Goal: Information Seeking & Learning: Check status

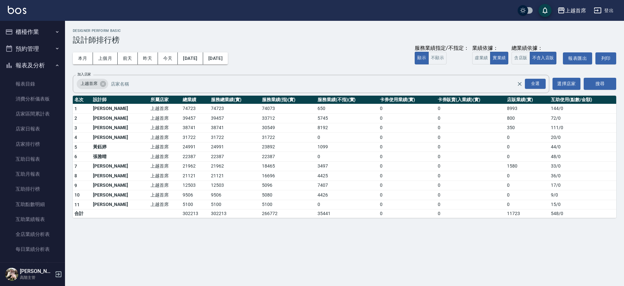
click at [53, 45] on button "預約管理" at bounding box center [33, 48] width 60 height 17
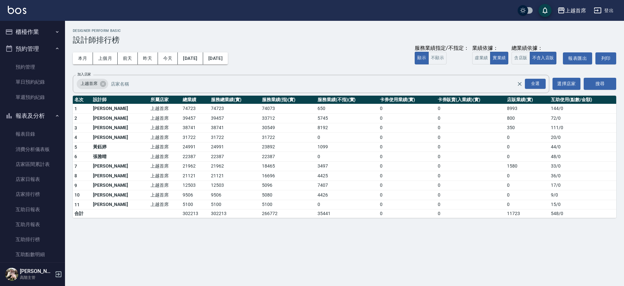
click at [55, 30] on icon "button" at bounding box center [57, 31] width 5 height 5
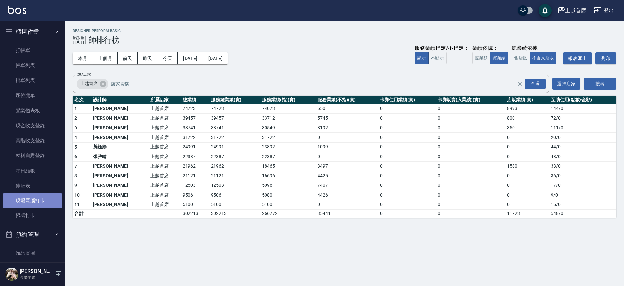
click at [33, 200] on link "現場電腦打卡" at bounding box center [33, 200] width 60 height 15
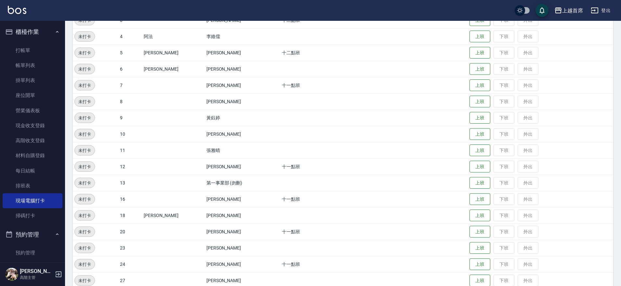
scroll to position [185, 0]
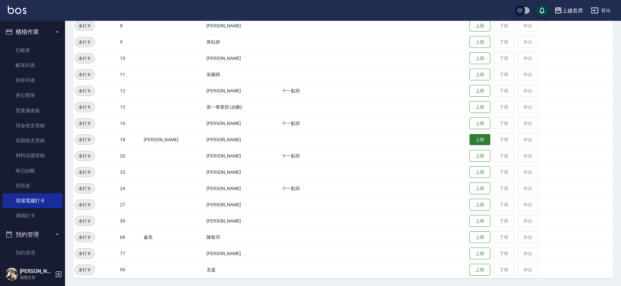
click at [469, 140] on button "上班" at bounding box center [479, 139] width 21 height 11
click at [480, 253] on button "上班" at bounding box center [479, 253] width 21 height 11
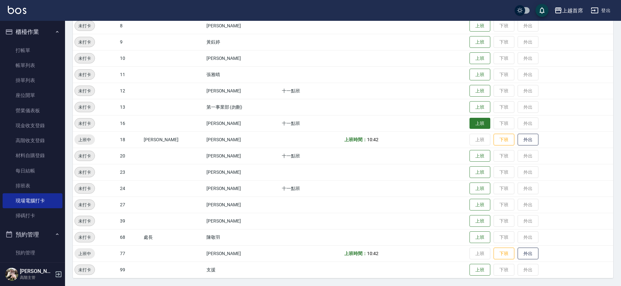
click at [469, 120] on button "上班" at bounding box center [479, 123] width 21 height 11
click at [481, 172] on button "上班" at bounding box center [479, 171] width 21 height 11
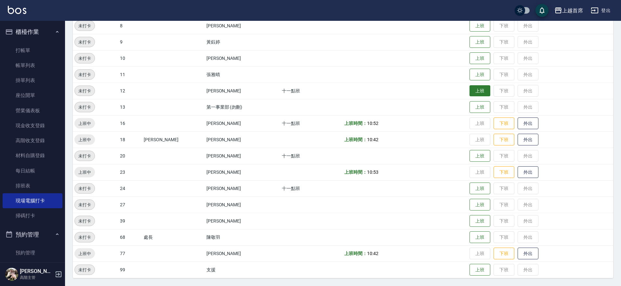
click at [473, 89] on button "上班" at bounding box center [479, 90] width 21 height 11
click at [472, 203] on button "上班" at bounding box center [479, 204] width 21 height 11
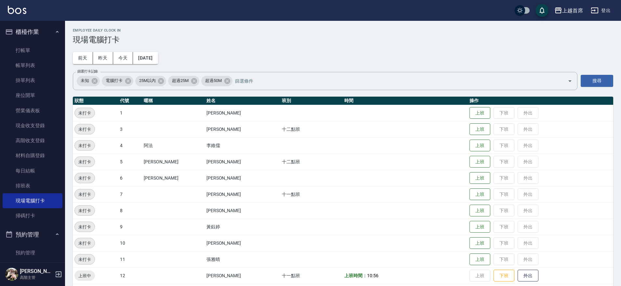
scroll to position [0, 0]
click at [478, 127] on button "上班" at bounding box center [479, 129] width 21 height 11
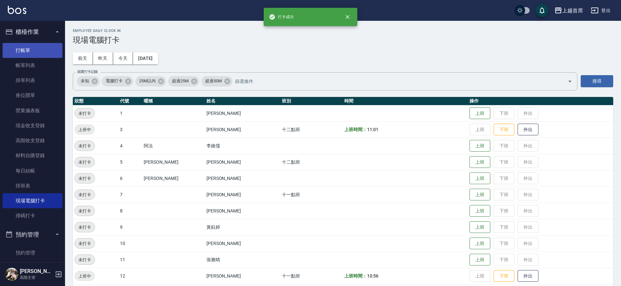
click at [22, 47] on link "打帳單" at bounding box center [33, 50] width 60 height 15
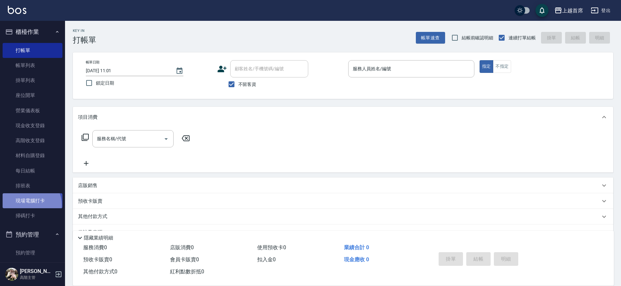
click at [29, 204] on link "現場電腦打卡" at bounding box center [33, 200] width 60 height 15
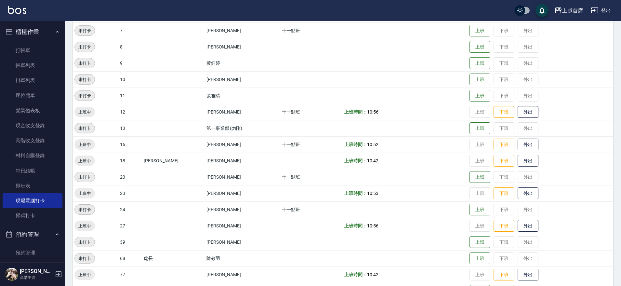
scroll to position [144, 0]
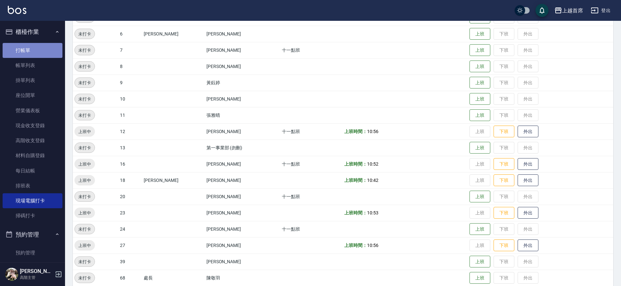
click at [38, 49] on link "打帳單" at bounding box center [33, 50] width 60 height 15
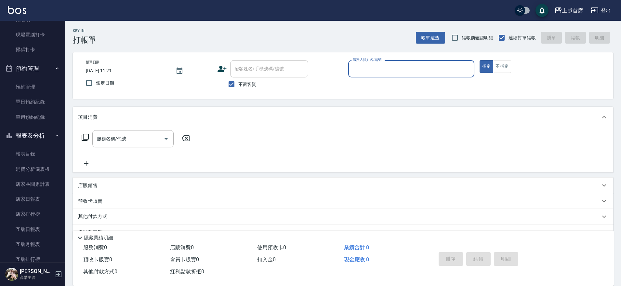
scroll to position [215, 0]
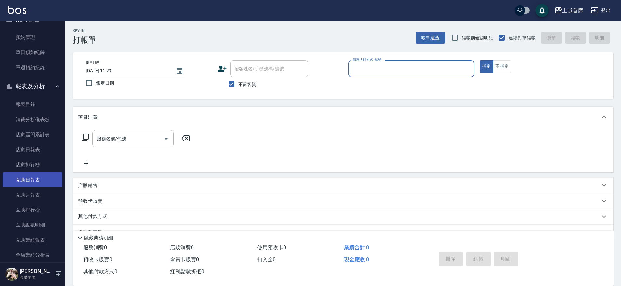
click at [55, 183] on link "互助日報表" at bounding box center [33, 179] width 60 height 15
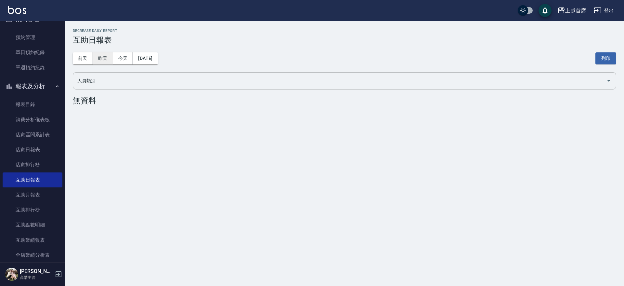
click at [108, 60] on button "昨天" at bounding box center [103, 58] width 20 height 12
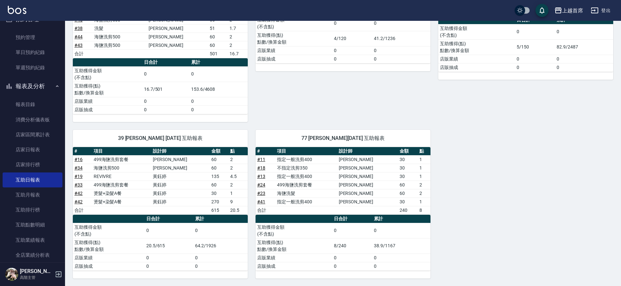
scroll to position [148, 0]
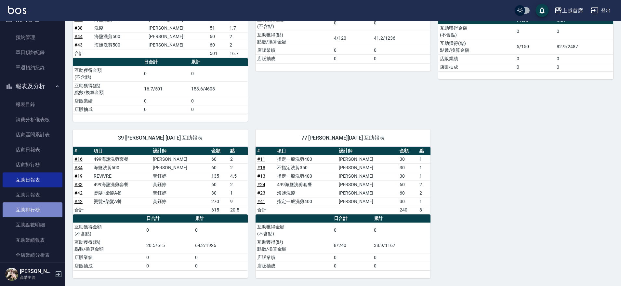
click at [39, 204] on link "互助排行榜" at bounding box center [33, 209] width 60 height 15
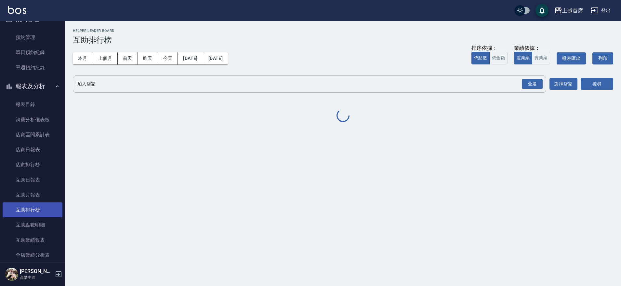
click at [40, 207] on link "互助排行榜" at bounding box center [33, 209] width 60 height 15
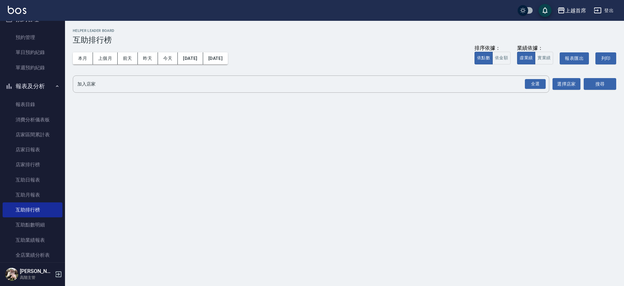
drag, startPoint x: 115, startPoint y: 91, endPoint x: 224, endPoint y: 95, distance: 109.6
click at [117, 92] on div "上越首席 [DATE] - [DATE] 互助排行榜 列印時間： [DATE][PHONE_NUMBER]:46 Helper Leader Board 互助…" at bounding box center [344, 62] width 559 height 83
click at [535, 87] on div "全選" at bounding box center [535, 84] width 21 height 10
click at [587, 81] on button "搜尋" at bounding box center [600, 84] width 32 height 12
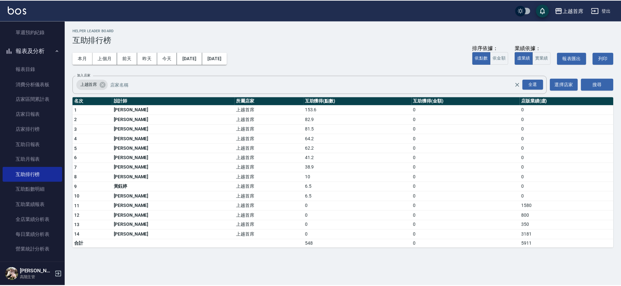
scroll to position [236, 0]
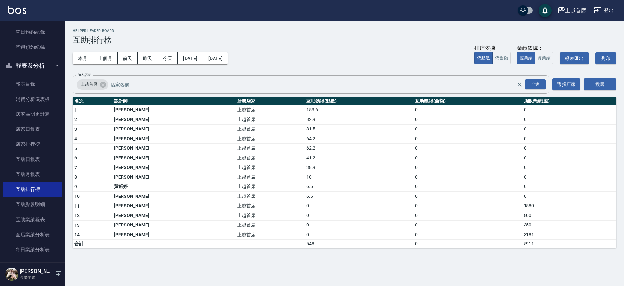
drag, startPoint x: 70, startPoint y: 121, endPoint x: 70, endPoint y: 117, distance: 4.2
click at [70, 117] on div "上越首席 [DATE] - [DATE] 互助排行榜 列印時間： [DATE][PHONE_NUMBER]:46 Helper Leader Board 互助…" at bounding box center [344, 138] width 559 height 235
click at [43, 127] on link "店家日報表" at bounding box center [33, 129] width 60 height 15
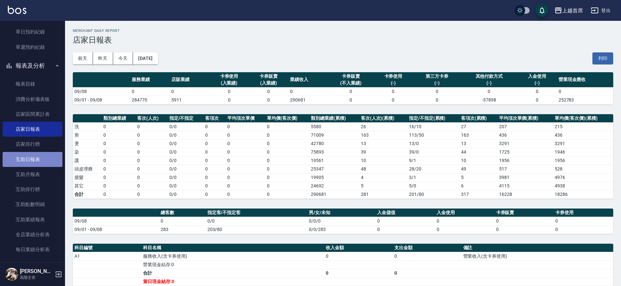
click at [45, 155] on link "互助日報表" at bounding box center [33, 159] width 60 height 15
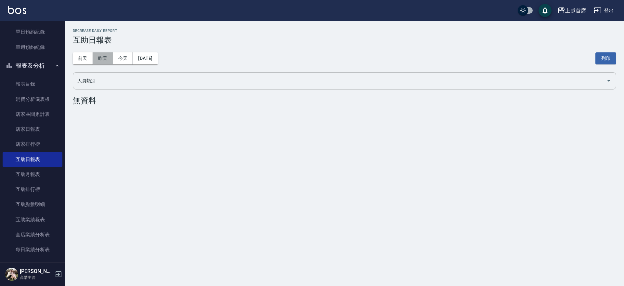
click at [111, 58] on button "昨天" at bounding box center [103, 58] width 20 height 12
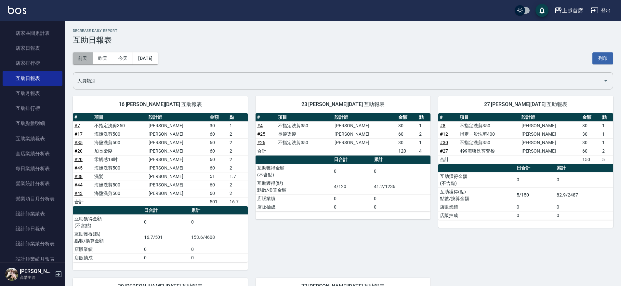
click at [86, 58] on button "前天" at bounding box center [83, 58] width 20 height 12
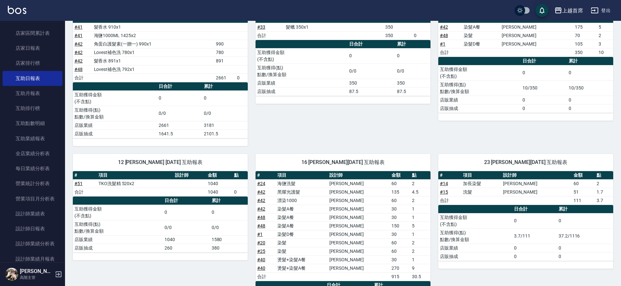
scroll to position [162, 0]
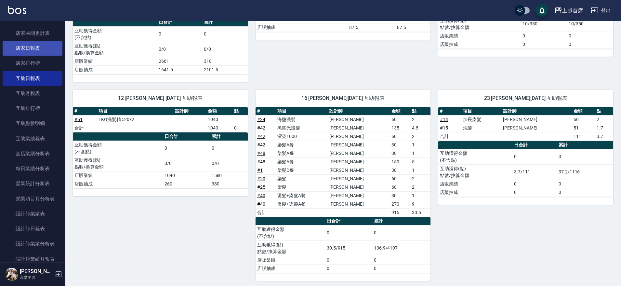
click at [44, 47] on link "店家日報表" at bounding box center [33, 48] width 60 height 15
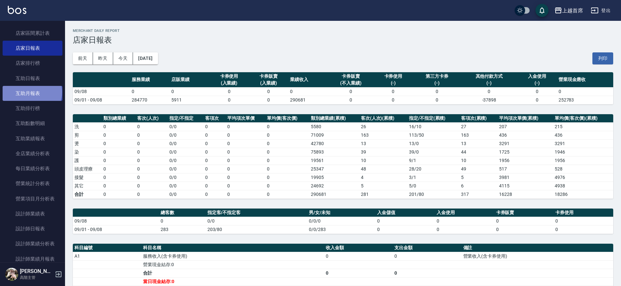
click at [32, 92] on link "互助月報表" at bounding box center [33, 93] width 60 height 15
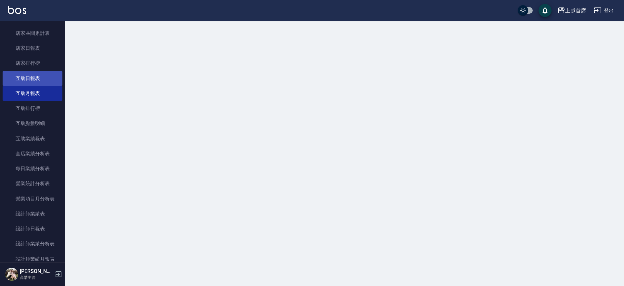
click at [33, 72] on link "互助日報表" at bounding box center [33, 78] width 60 height 15
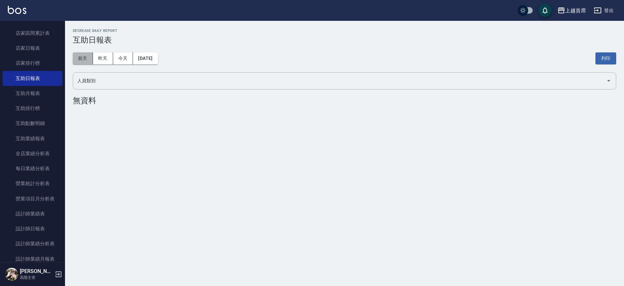
click at [79, 54] on button "前天" at bounding box center [83, 58] width 20 height 12
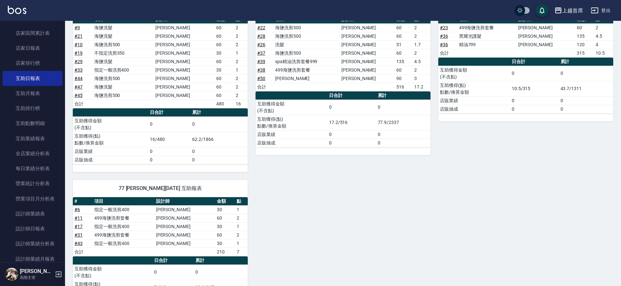
scroll to position [495, 0]
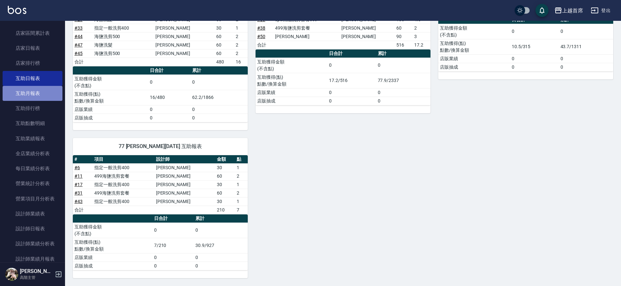
click at [49, 96] on link "互助月報表" at bounding box center [33, 93] width 60 height 15
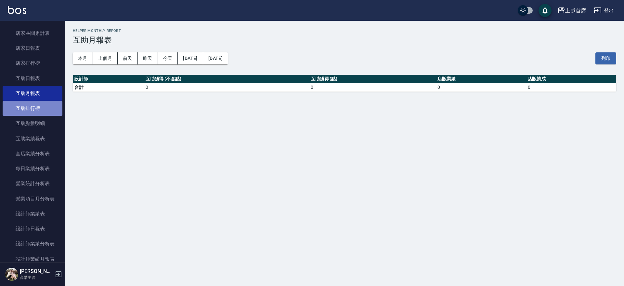
click at [33, 111] on link "互助排行榜" at bounding box center [33, 108] width 60 height 15
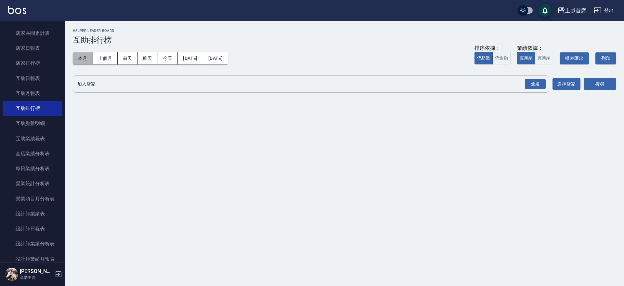
click at [78, 58] on button "本月" at bounding box center [83, 58] width 20 height 12
click at [531, 82] on div "全選" at bounding box center [535, 84] width 21 height 10
click at [603, 86] on button "搜尋" at bounding box center [600, 84] width 32 height 12
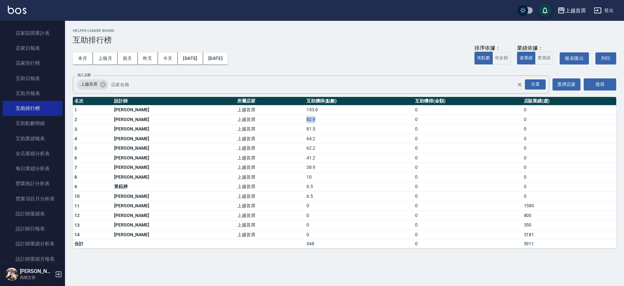
drag, startPoint x: 252, startPoint y: 115, endPoint x: 303, endPoint y: 120, distance: 51.6
click at [303, 120] on tr "2 [PERSON_NAME] 上越首席 82.9 0 0" at bounding box center [344, 120] width 543 height 10
click at [306, 118] on td "82.9" at bounding box center [359, 120] width 109 height 10
click at [284, 79] on input "加入店家" at bounding box center [318, 84] width 419 height 11
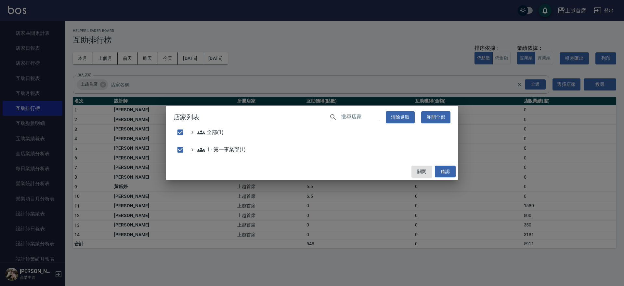
click at [327, 94] on div "店家列表 ​ 清除選取 展開全部 全部(1) 1 - 第一事業部(1) 關閉 確認" at bounding box center [312, 143] width 624 height 286
checkbox input "false"
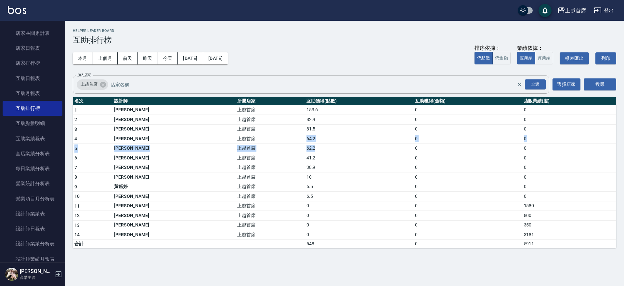
drag, startPoint x: 256, startPoint y: 138, endPoint x: 272, endPoint y: 144, distance: 17.3
click at [272, 144] on tbody "1 [PERSON_NAME]首席 153.6 0 0 2 [PERSON_NAME] 上越首席 82.9 0 0 3 [PERSON_NAME] 上越首席 …" at bounding box center [344, 176] width 543 height 143
click at [236, 120] on td "上越首席" at bounding box center [270, 120] width 69 height 10
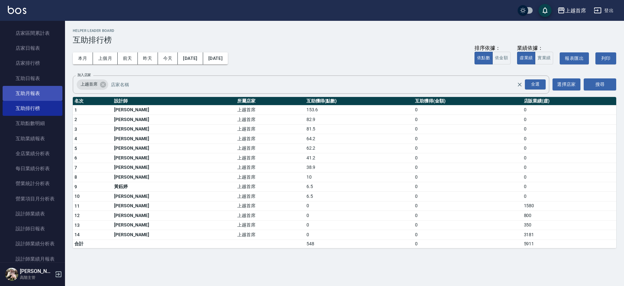
click at [38, 93] on link "互助月報表" at bounding box center [33, 93] width 60 height 15
